Goal: Task Accomplishment & Management: Manage account settings

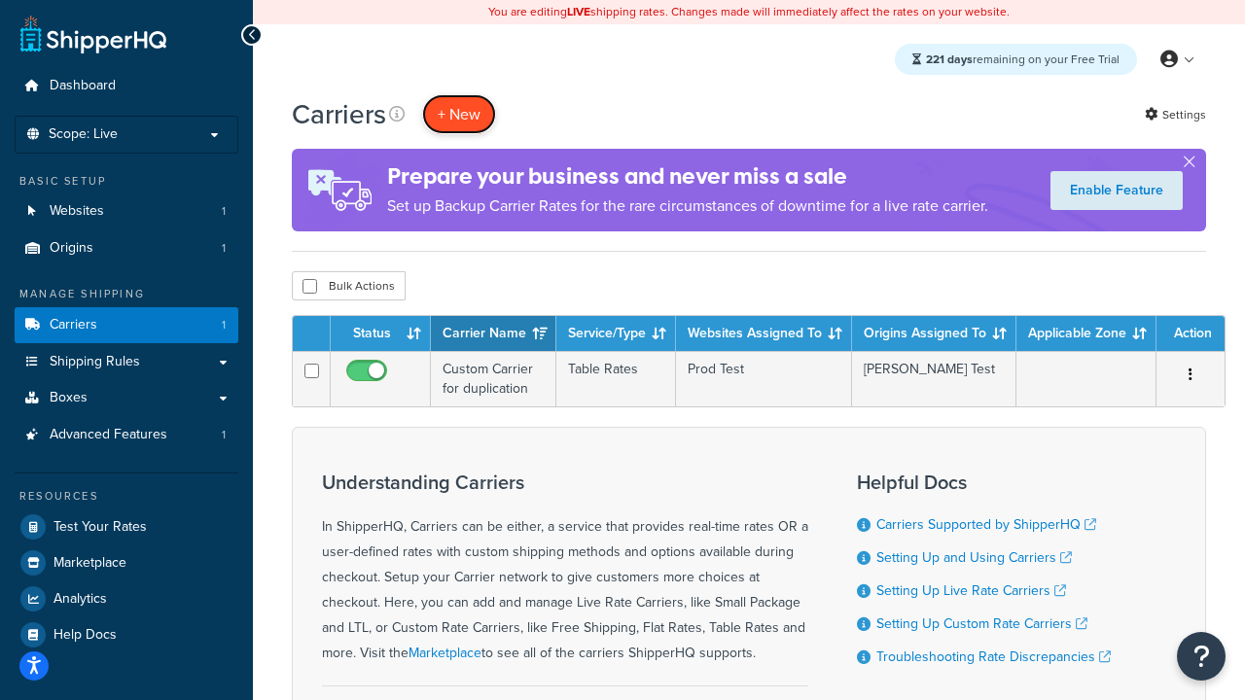
click at [459, 114] on button "+ New" at bounding box center [459, 114] width 74 height 40
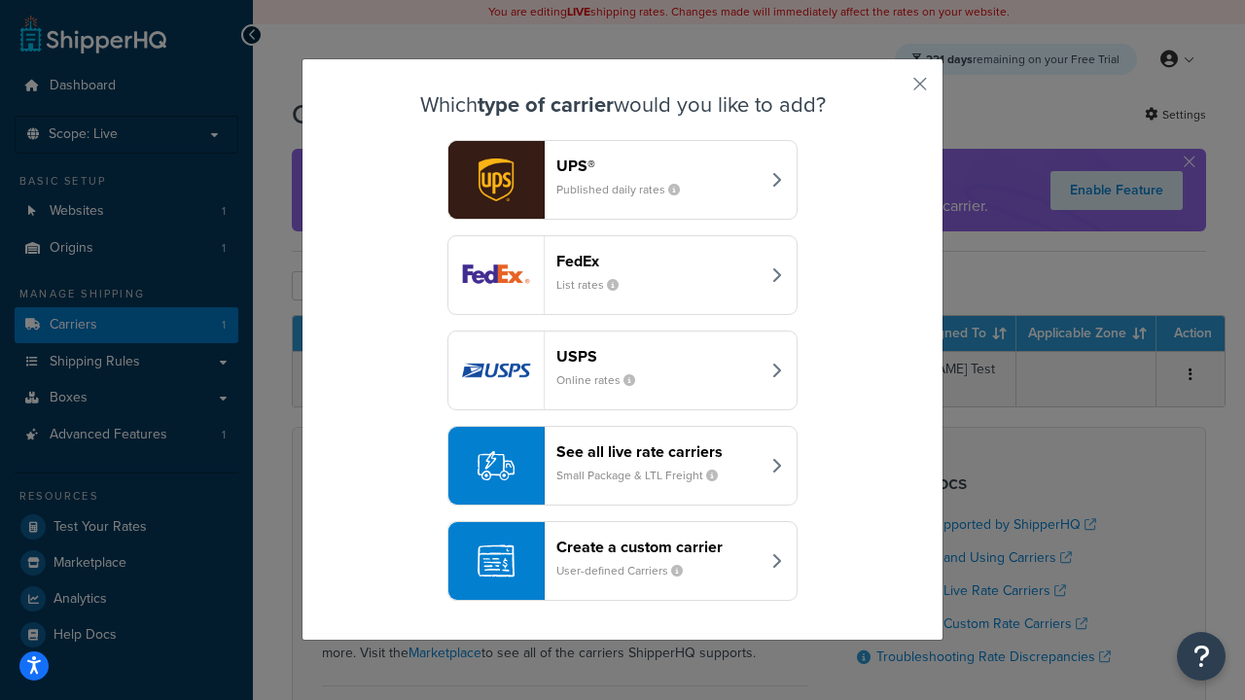
click at [657, 261] on header "FedEx" at bounding box center [657, 261] width 203 height 18
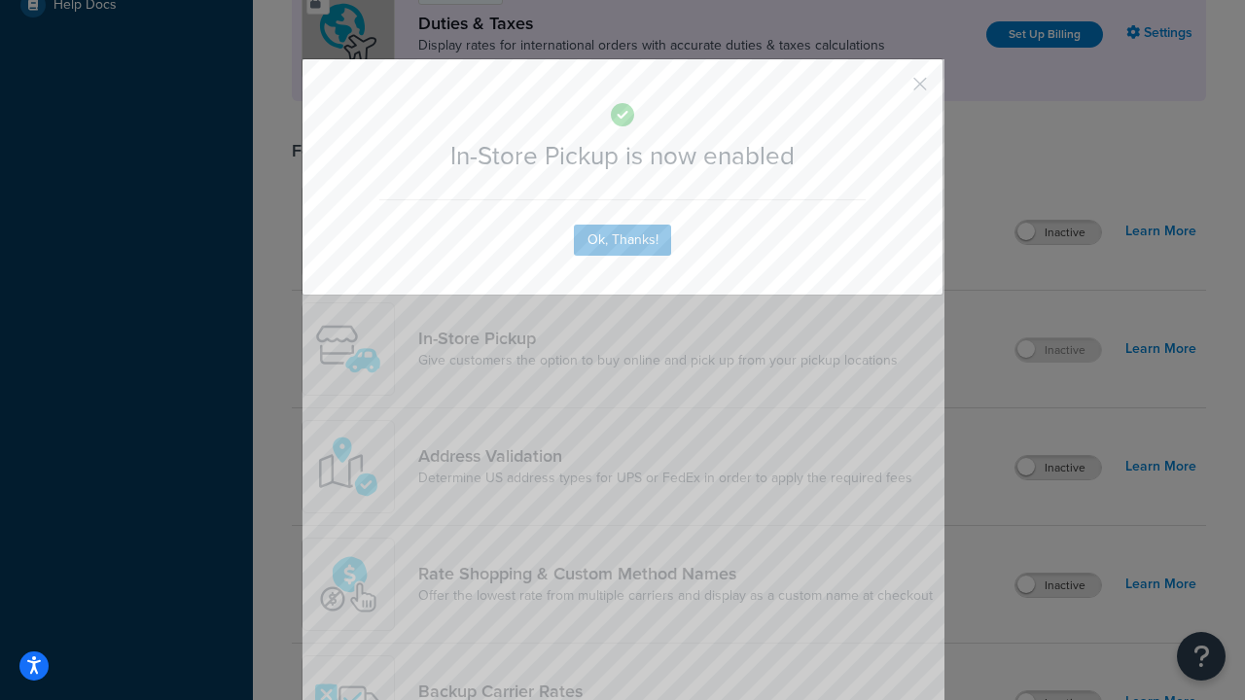
scroll to position [667, 0]
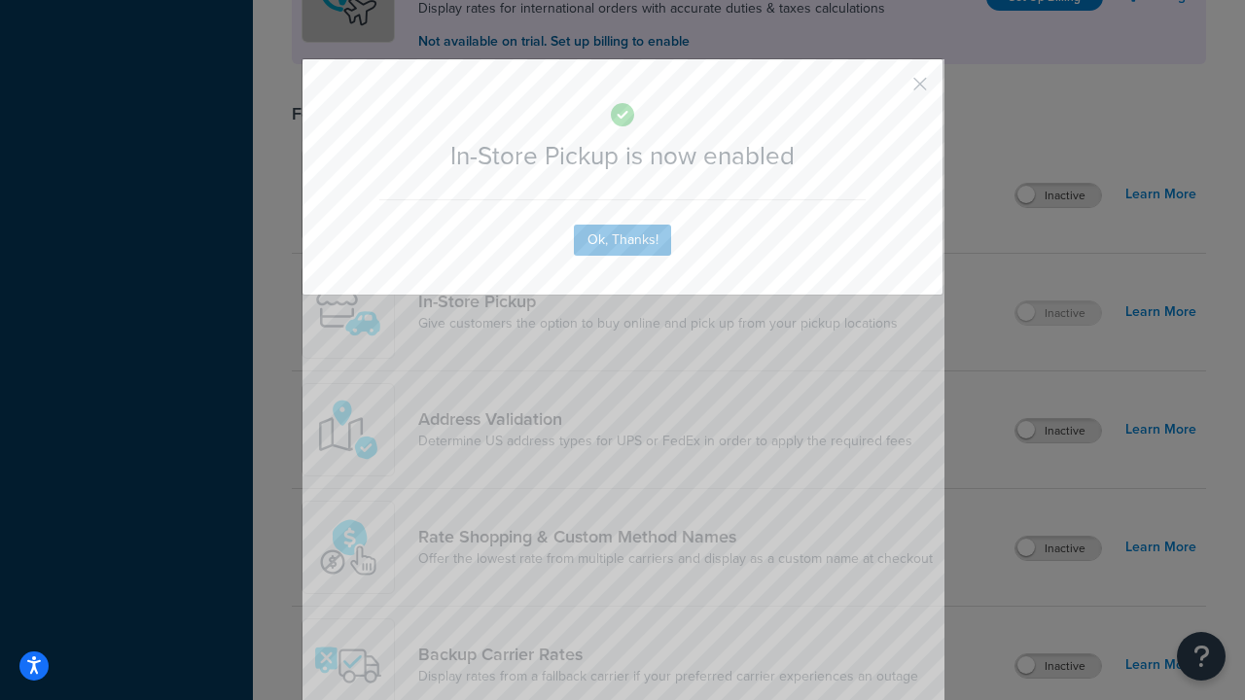
click at [891, 90] on button "button" at bounding box center [891, 91] width 5 height 5
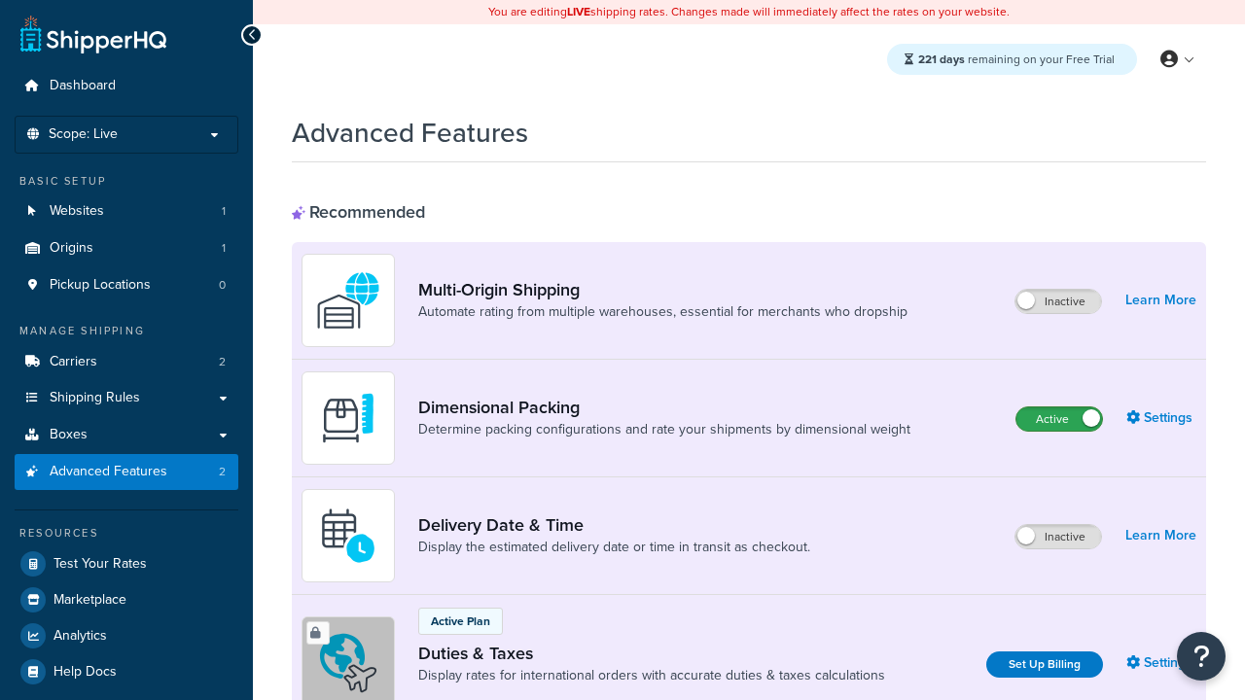
click at [1059, 419] on label "Active" at bounding box center [1059, 419] width 86 height 23
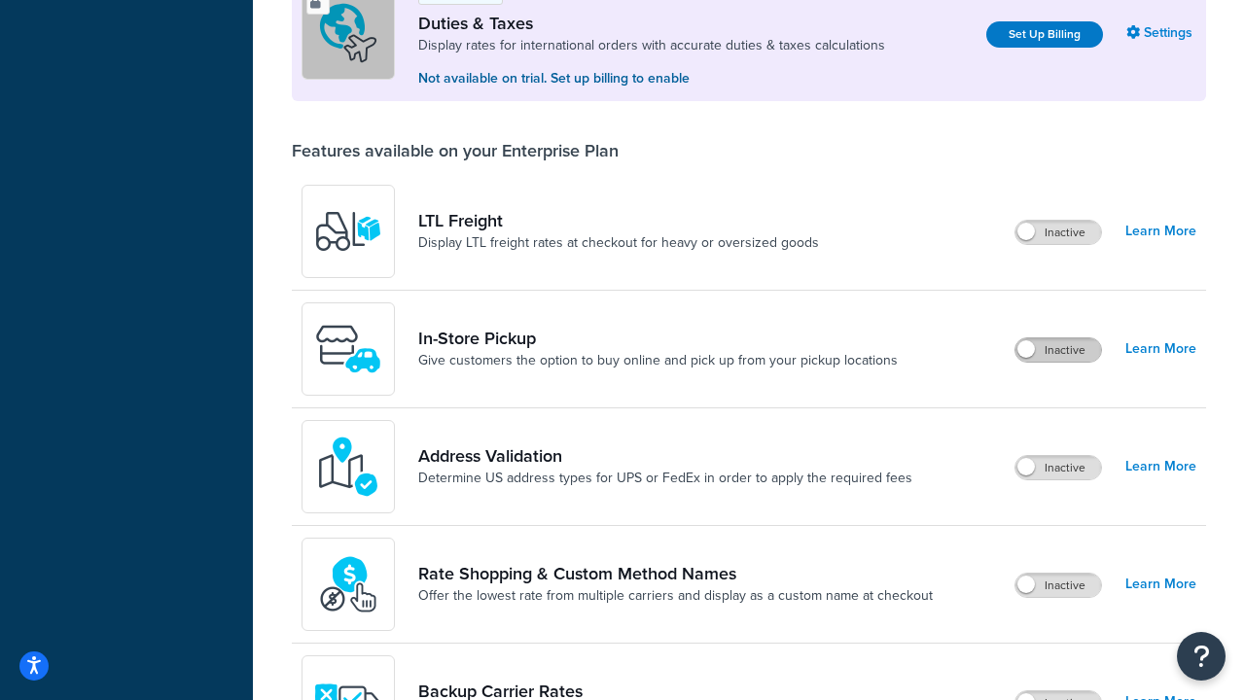
scroll to position [593, 0]
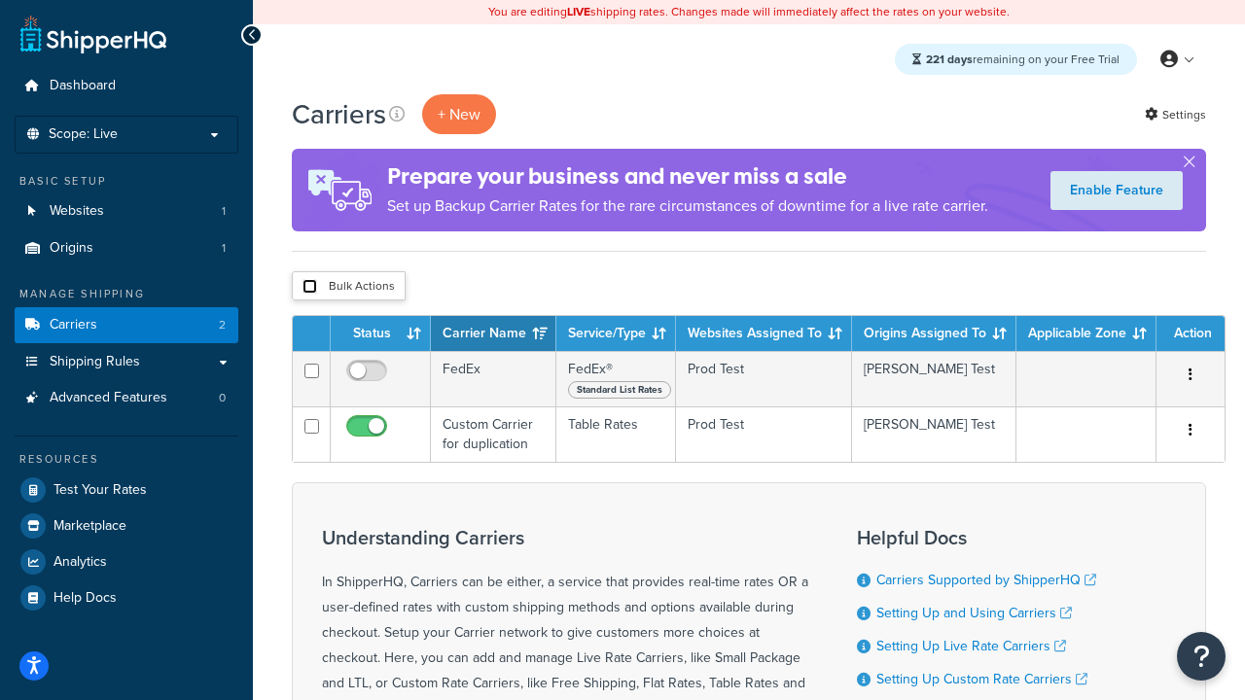
click at [309, 287] on input "checkbox" at bounding box center [309, 286] width 15 height 15
checkbox input "true"
click at [0, 0] on button "Delete" at bounding box center [0, 0] width 0 height 0
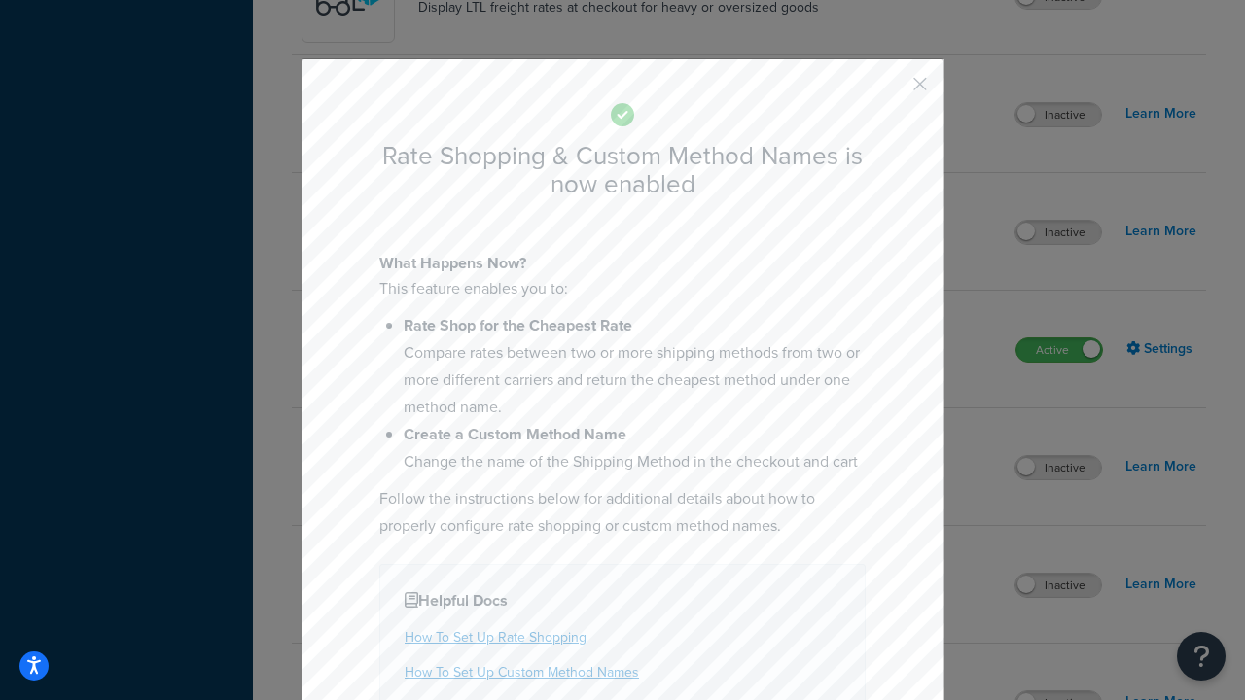
click at [891, 90] on button "button" at bounding box center [891, 91] width 5 height 5
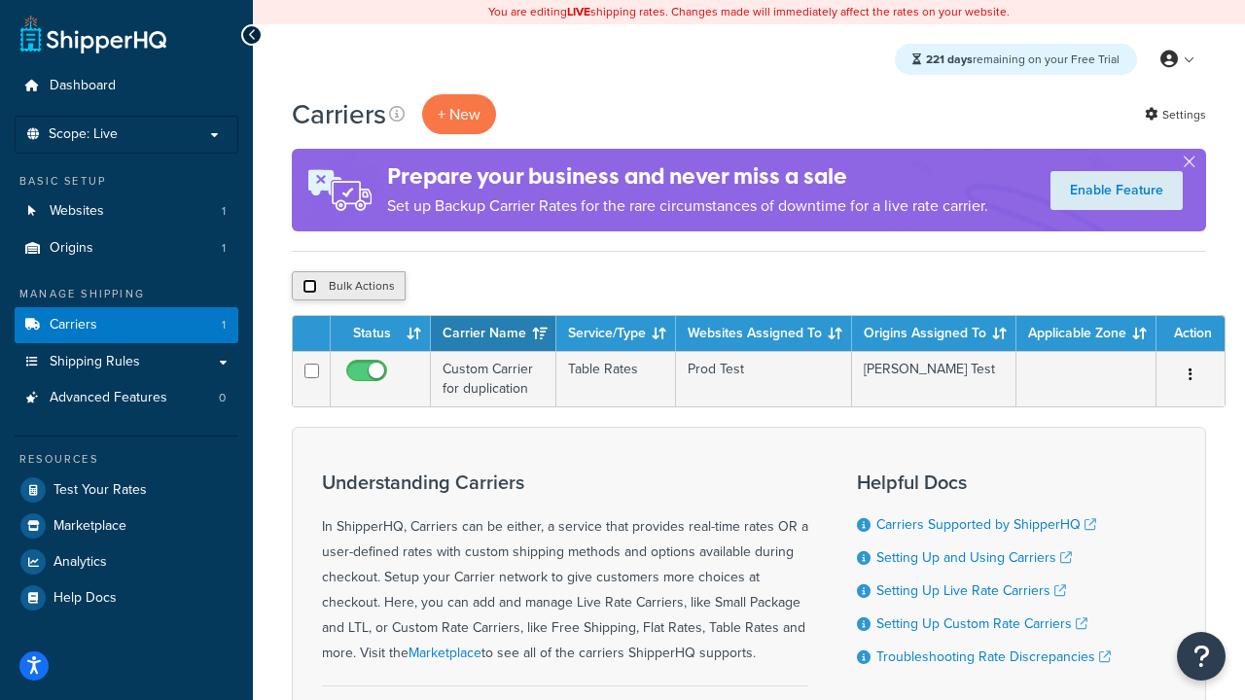
click at [309, 287] on input "checkbox" at bounding box center [309, 286] width 15 height 15
checkbox input "true"
click at [523, 287] on button "Delete" at bounding box center [518, 285] width 67 height 29
